Goal: Check status: Check status

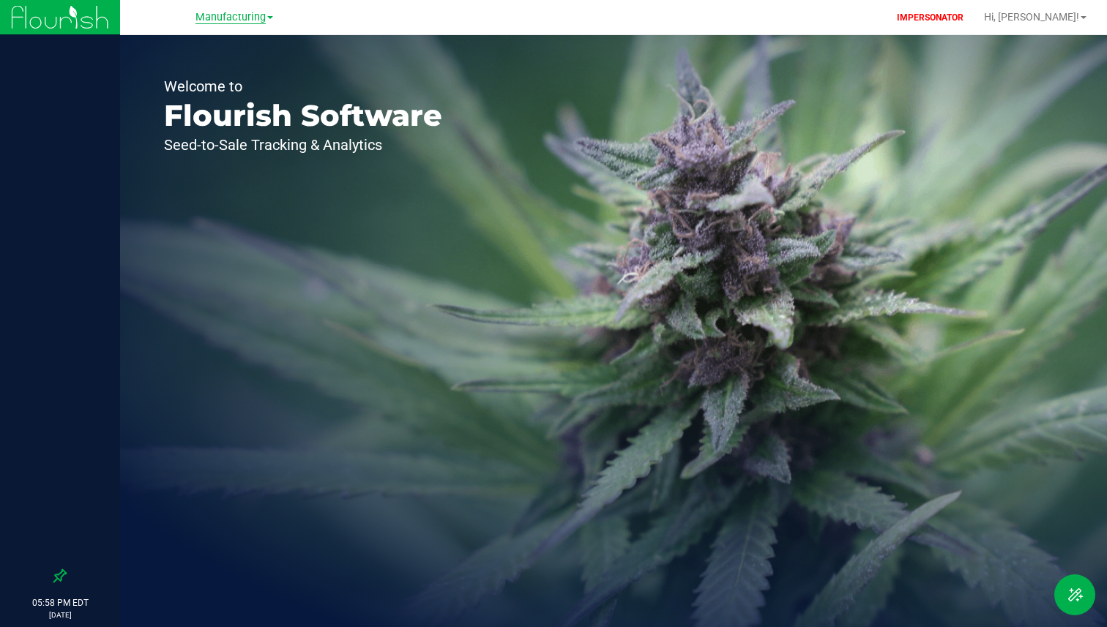
click at [234, 21] on span "Manufacturing" at bounding box center [230, 17] width 70 height 13
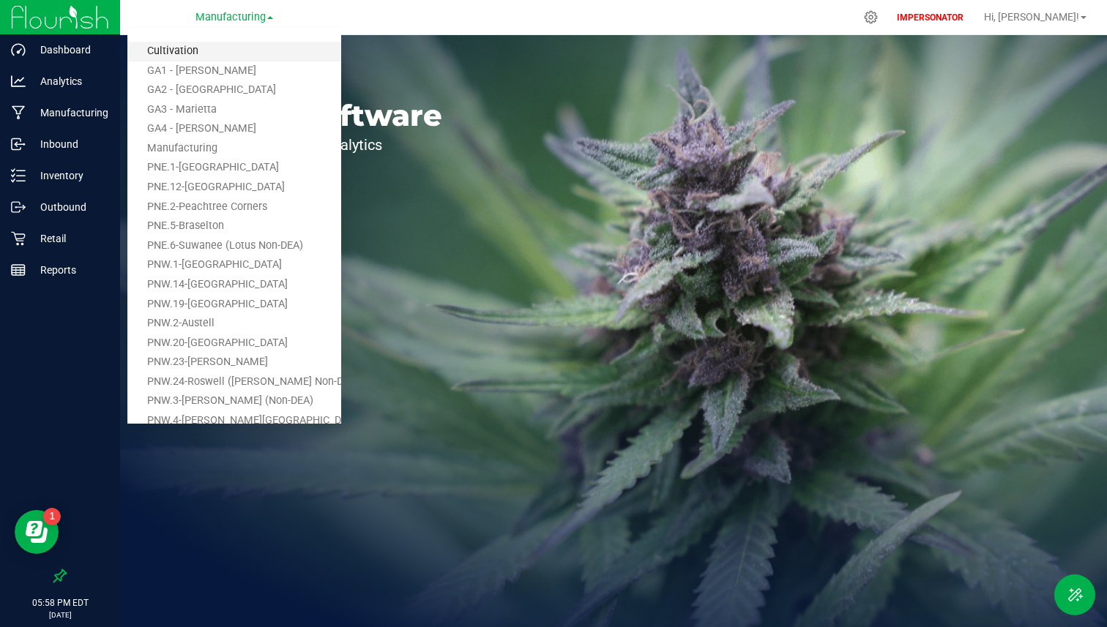
click at [200, 44] on link "Cultivation" at bounding box center [234, 52] width 214 height 20
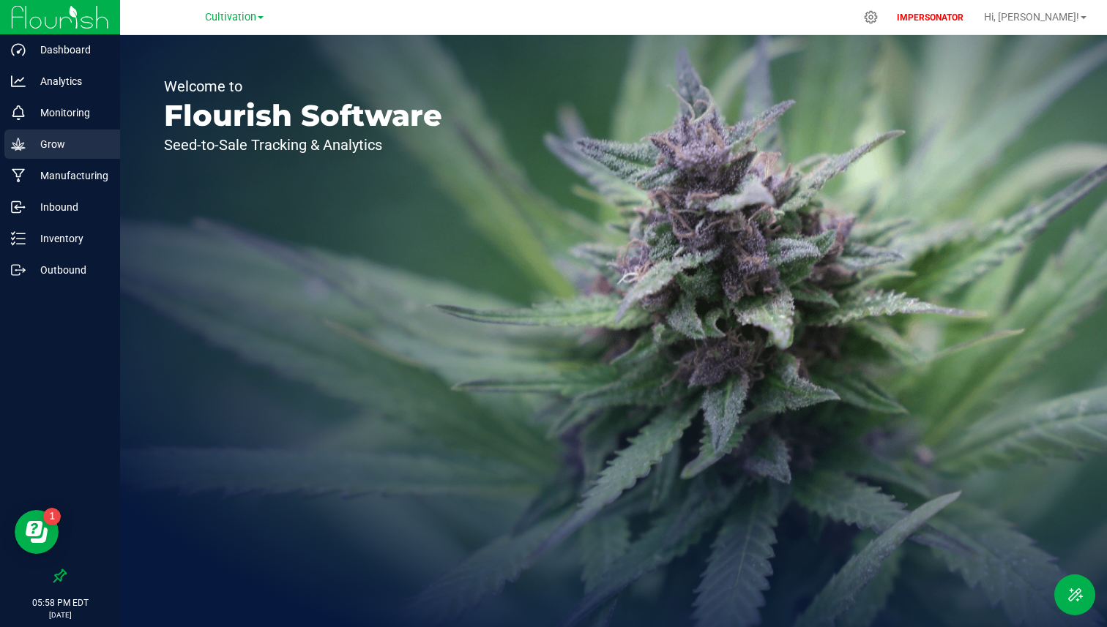
click at [98, 143] on p "Grow" at bounding box center [70, 144] width 88 height 18
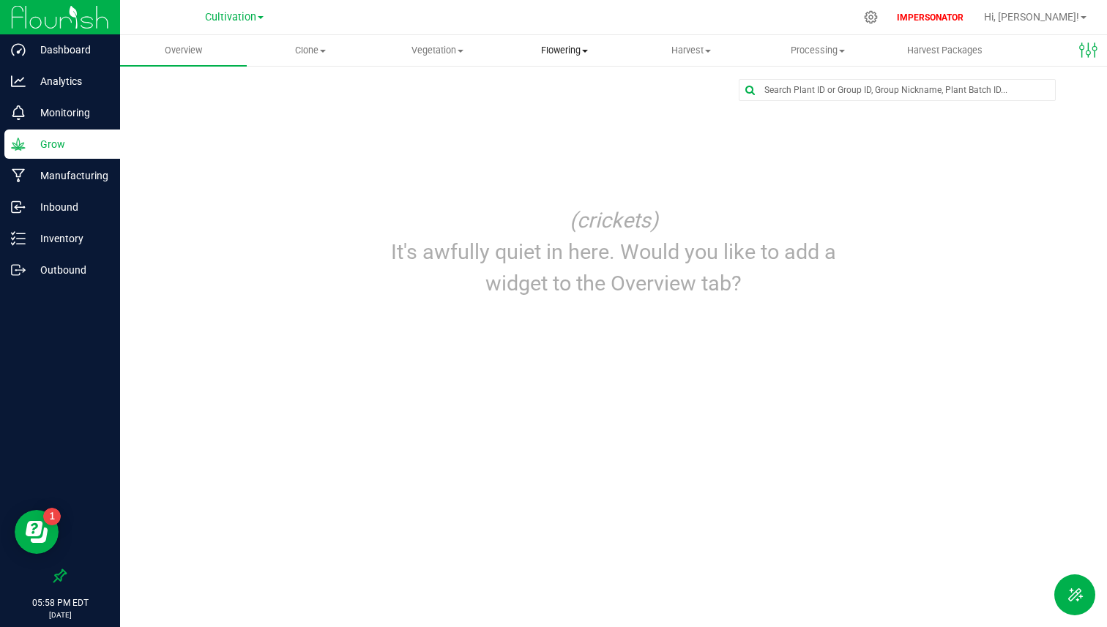
click at [581, 51] on span "Flowering" at bounding box center [564, 50] width 125 height 13
click at [581, 51] on span "Flowering" at bounding box center [564, 50] width 127 height 13
click at [561, 101] on span "Flowering groups" at bounding box center [562, 106] width 122 height 12
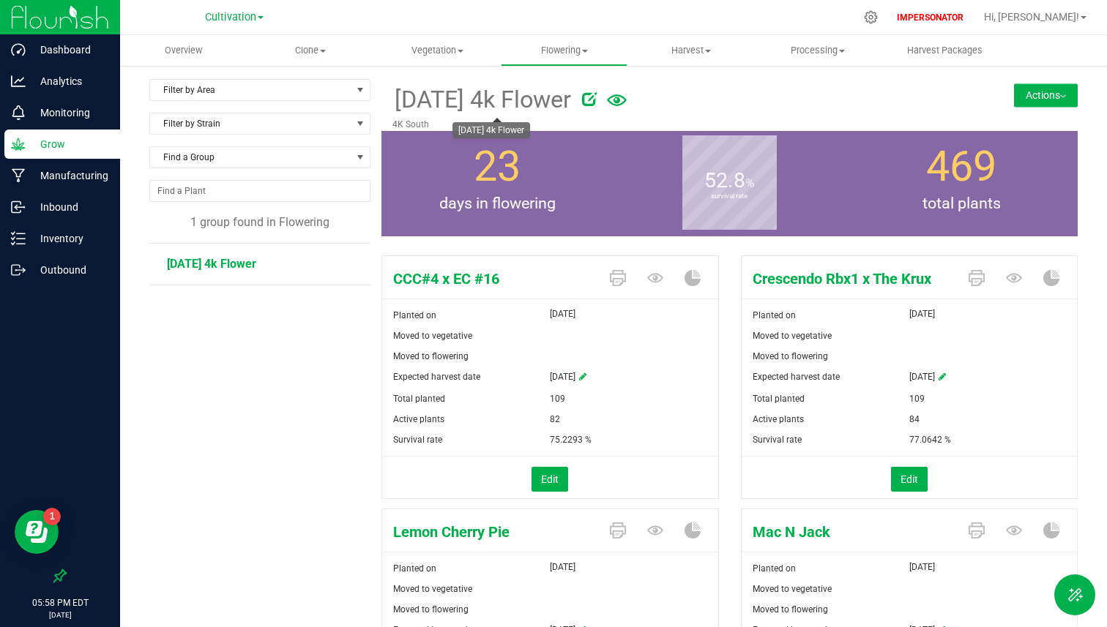
drag, startPoint x: 394, startPoint y: 97, endPoint x: 580, endPoint y: 96, distance: 186.0
click at [571, 96] on span "[DATE] 4k Flower" at bounding box center [481, 100] width 179 height 36
click at [663, 44] on span "Harvest" at bounding box center [690, 50] width 125 height 13
click at [671, 94] on span "Harvests" at bounding box center [667, 88] width 81 height 12
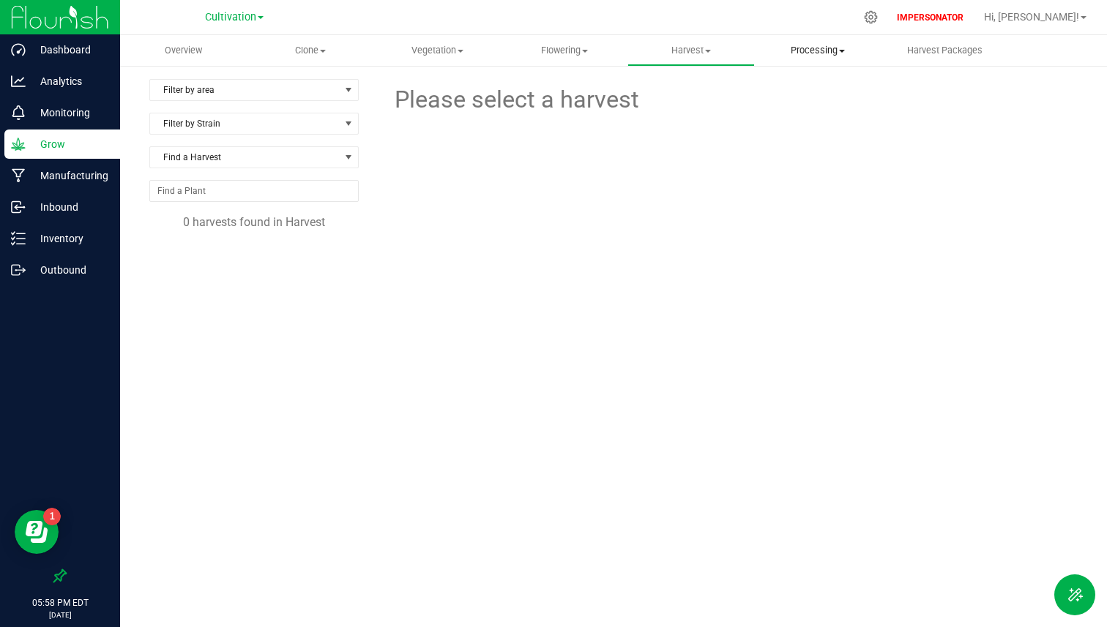
click at [788, 43] on uib-tab-heading "Processing Create package Processing harvests Processing plants Completed harve…" at bounding box center [818, 50] width 125 height 29
click at [709, 48] on span "Harvest" at bounding box center [690, 50] width 125 height 13
click at [709, 48] on span "Harvest" at bounding box center [690, 50] width 127 height 13
click at [795, 46] on span "Processing" at bounding box center [818, 50] width 125 height 13
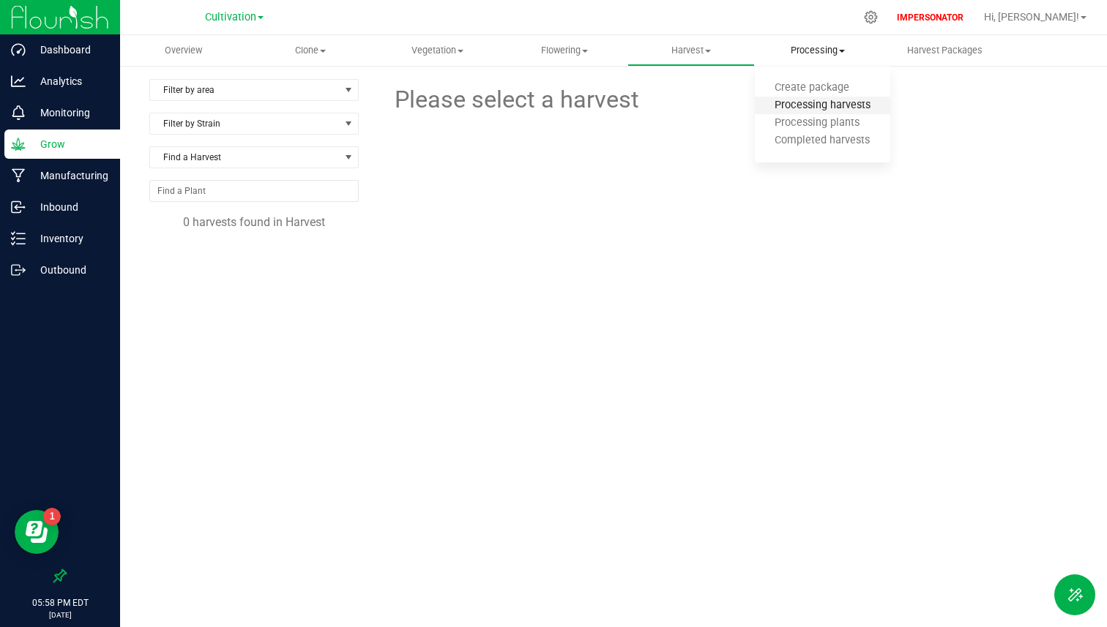
click at [810, 105] on span "Processing harvests" at bounding box center [822, 106] width 135 height 12
click at [829, 56] on span "Processing" at bounding box center [818, 50] width 125 height 13
click at [820, 137] on span "Completed harvests" at bounding box center [822, 141] width 135 height 12
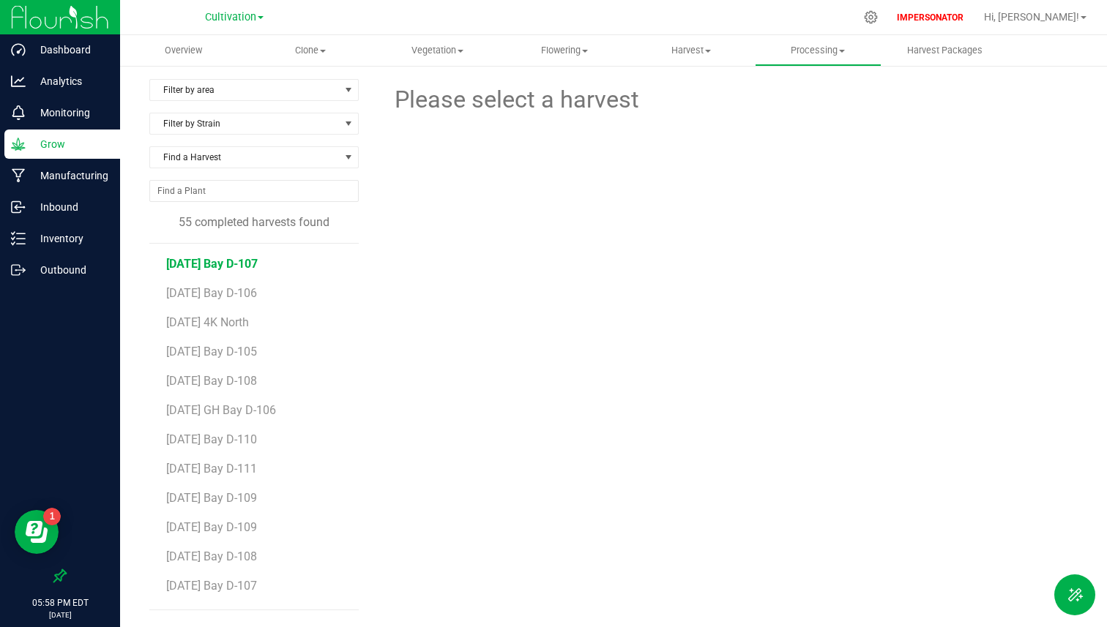
click at [244, 260] on span "[DATE] Bay D-107" at bounding box center [212, 264] width 92 height 14
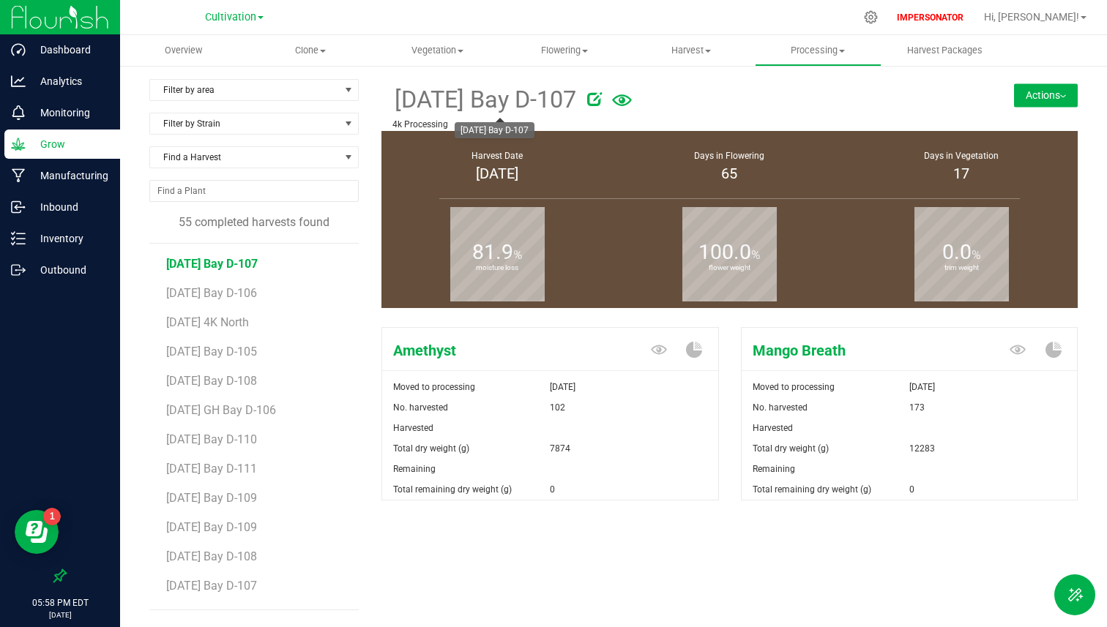
drag, startPoint x: 417, startPoint y: 103, endPoint x: 583, endPoint y: 102, distance: 165.5
click at [576, 102] on span "[DATE] Bay D-107" at bounding box center [484, 100] width 184 height 36
click at [423, 350] on span "Amethyst" at bounding box center [493, 351] width 222 height 22
click at [827, 365] on div "Mango Breath" at bounding box center [910, 349] width 336 height 42
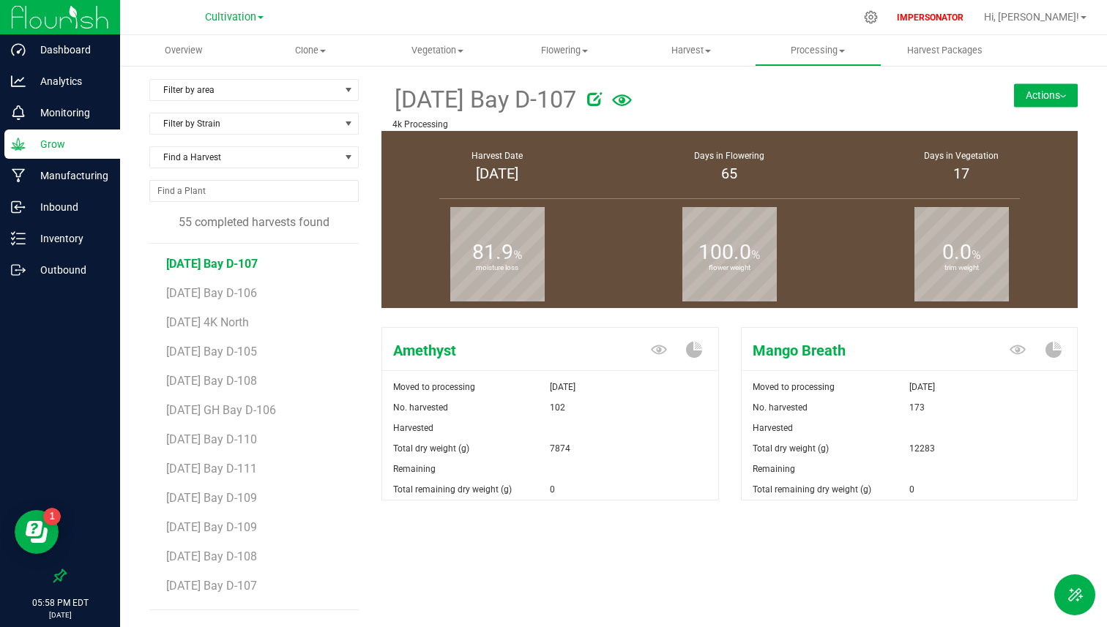
click at [827, 365] on div "Mango Breath" at bounding box center [910, 349] width 336 height 42
click at [258, 351] on span "[DATE] Bay D-105" at bounding box center [212, 352] width 92 height 14
click at [242, 408] on span "[DATE] GH Bay D-106" at bounding box center [221, 410] width 111 height 14
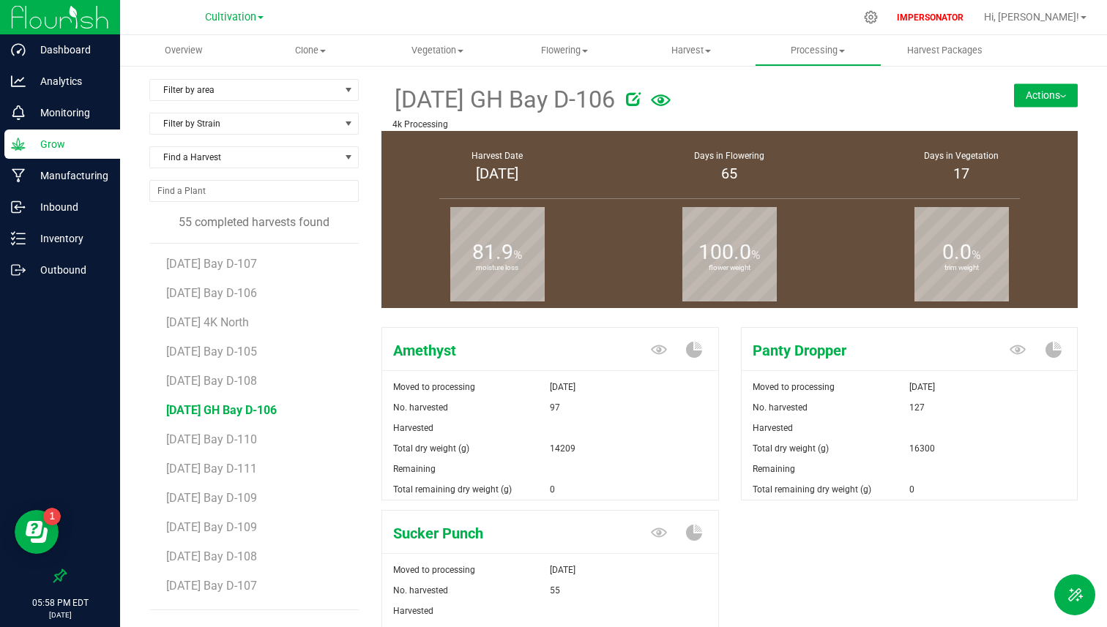
click at [229, 455] on li "[DATE] Bay D-111" at bounding box center [257, 463] width 182 height 29
click at [229, 461] on li "[DATE] Bay D-111" at bounding box center [257, 463] width 182 height 29
click at [226, 468] on span "[DATE] Bay D-111" at bounding box center [212, 469] width 92 height 14
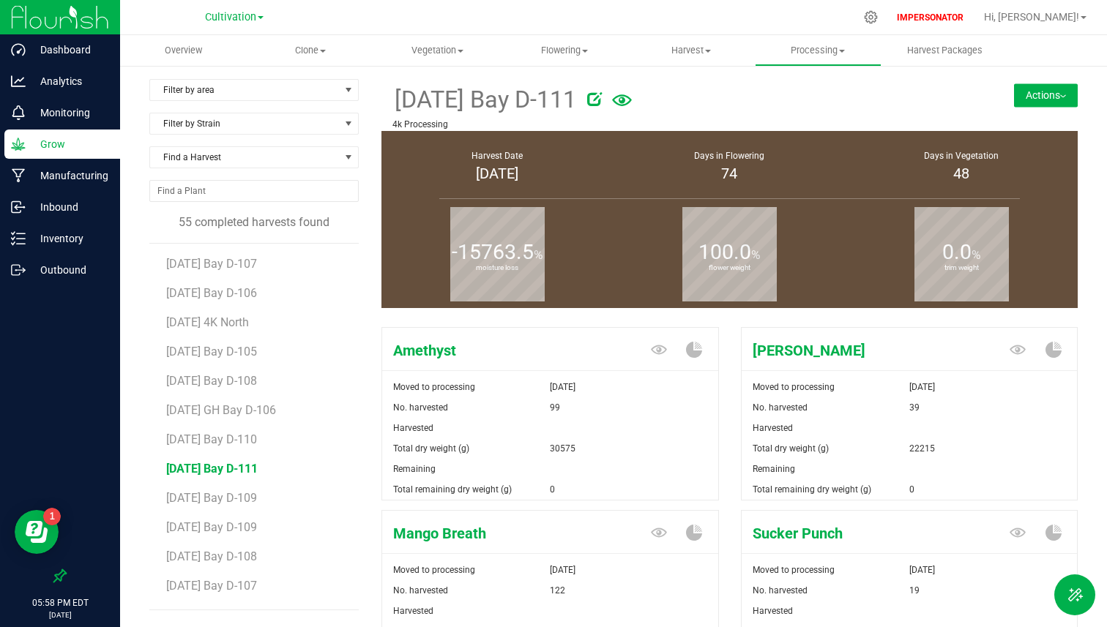
click at [221, 507] on li "[DATE] Bay D-109" at bounding box center [257, 492] width 182 height 29
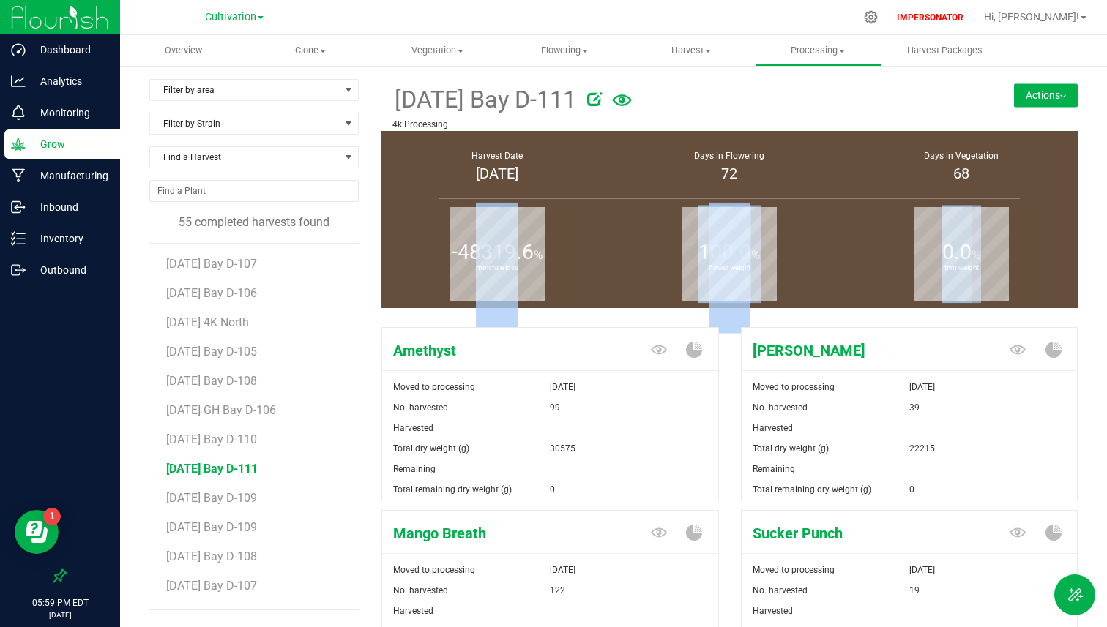
drag, startPoint x: 452, startPoint y: 245, endPoint x: 932, endPoint y: 223, distance: 480.7
click at [932, 223] on div "Harvest Date [DATE] Days in Flowering 72 Days in Vegetation 68 -48319.6 % moist…" at bounding box center [729, 219] width 696 height 177
click at [932, 223] on b "trim weight" at bounding box center [961, 268] width 94 height 131
